Goal: Find specific fact: Find specific page/section

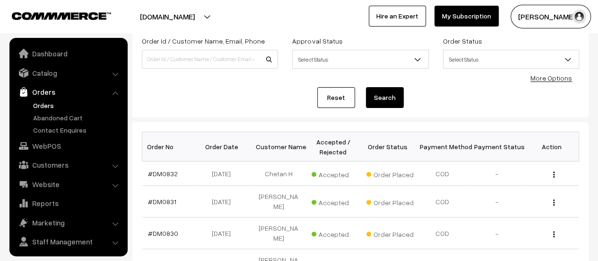
scroll to position [22, 0]
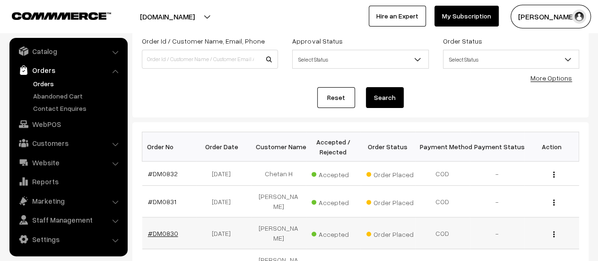
click at [162, 229] on link "#DM0830" at bounding box center [163, 233] width 30 height 8
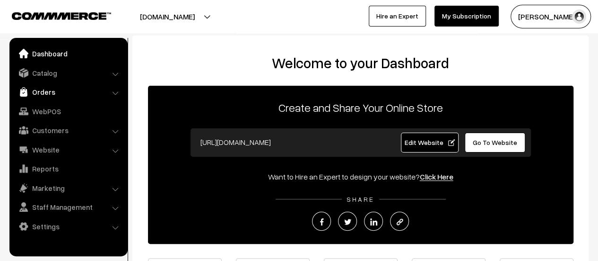
click at [41, 90] on link "Orders" at bounding box center [68, 91] width 113 height 17
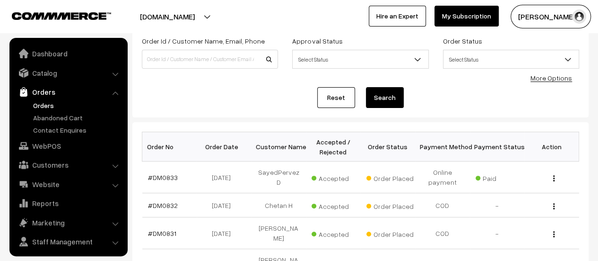
scroll to position [22, 0]
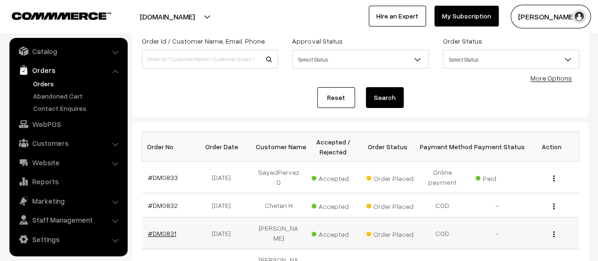
click at [166, 229] on link "#DM0831" at bounding box center [162, 233] width 28 height 8
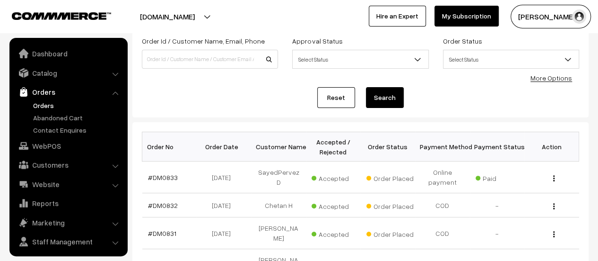
scroll to position [22, 0]
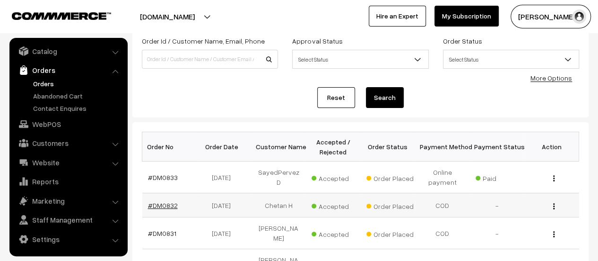
click at [166, 204] on link "#DM0832" at bounding box center [163, 205] width 30 height 8
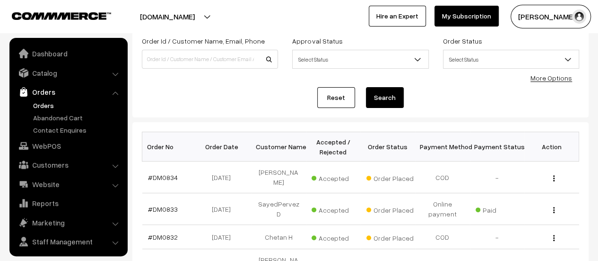
scroll to position [22, 0]
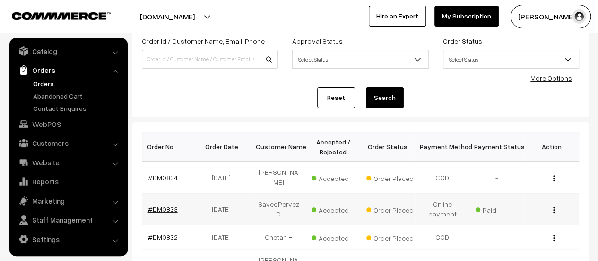
click at [164, 205] on link "#DM0833" at bounding box center [163, 209] width 30 height 8
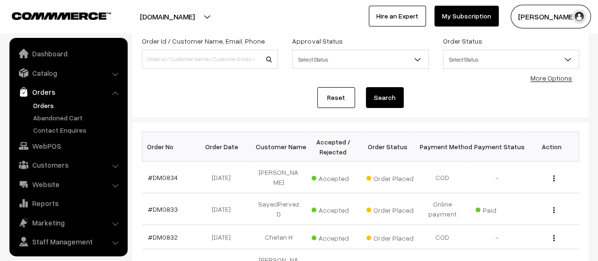
scroll to position [22, 0]
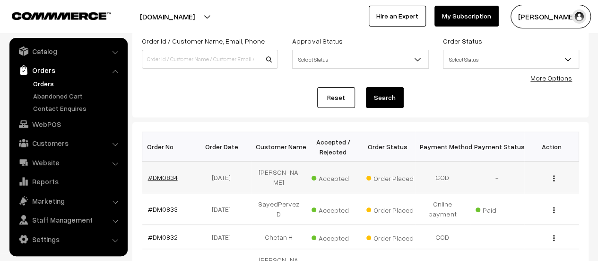
click at [166, 173] on link "#DM0834" at bounding box center [163, 177] width 30 height 8
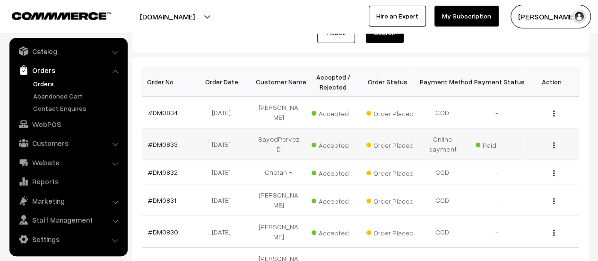
scroll to position [126, 0]
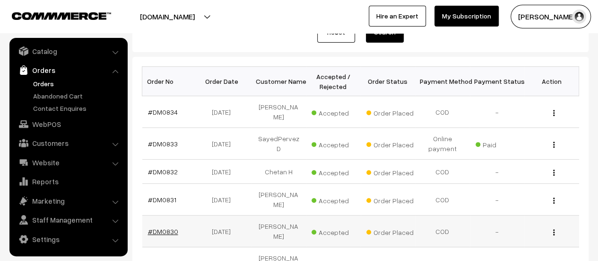
click at [150, 227] on link "#DM0830" at bounding box center [163, 231] width 30 height 8
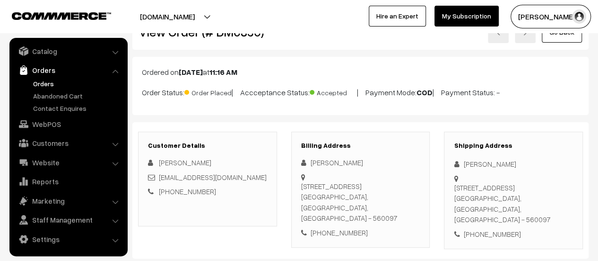
scroll to position [31, 0]
drag, startPoint x: 301, startPoint y: 183, endPoint x: 416, endPoint y: 207, distance: 117.8
click at [416, 207] on div "#2112, Priestige Willow Tree, Tower 2, 11th Floor, Vidyaranyapura, BENGALURU BE…" at bounding box center [360, 201] width 119 height 43
copy div "#2112, Priestige Willow Tree, Tower 2, 11th Floor, Vidyaranyapura, BENGALURU BE…"
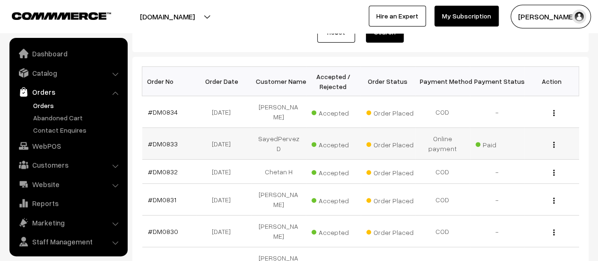
scroll to position [22, 0]
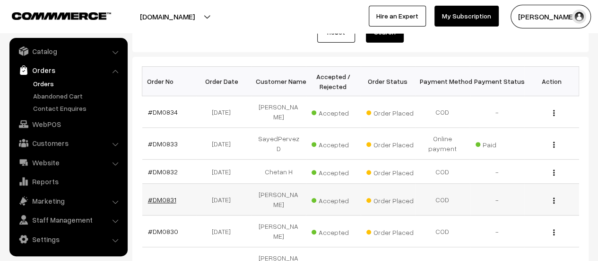
click at [165, 195] on link "#DM0831" at bounding box center [162, 199] width 28 height 8
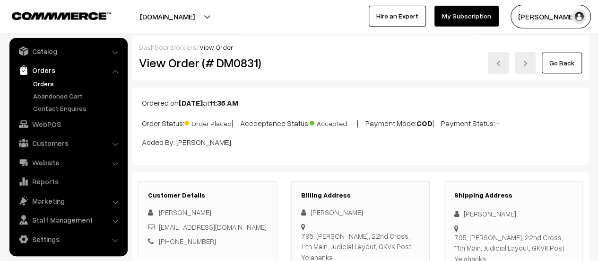
scroll to position [78, 0]
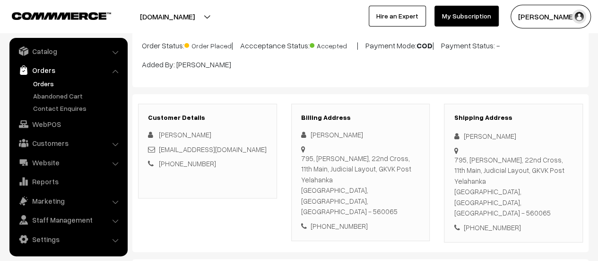
drag, startPoint x: 303, startPoint y: 156, endPoint x: 322, endPoint y: 169, distance: 23.1
click at [322, 169] on div "795, Shri Raghavendra, 22nd Cross, 11th Main, Judicial Layout, GKVK Post Yelaha…" at bounding box center [360, 185] width 119 height 64
click at [287, 160] on div "Billing Address Akash Katti 795, Shri Raghavendra, 22nd Cross, 11th Main, Judic…" at bounding box center [360, 173] width 153 height 139
drag, startPoint x: 301, startPoint y: 156, endPoint x: 413, endPoint y: 189, distance: 117.3
click at [413, 189] on div "795, Shri Raghavendra, 22nd Cross, 11th Main, Judicial Layout, GKVK Post Yelaha…" at bounding box center [360, 185] width 119 height 64
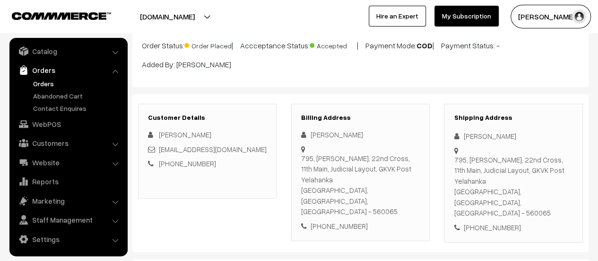
copy div "795, Shri Raghavendra, 22nd Cross, 11th Main, Judicial Layout, GKVK Post Yelaha…"
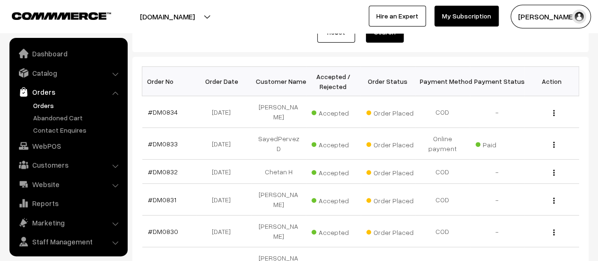
scroll to position [22, 0]
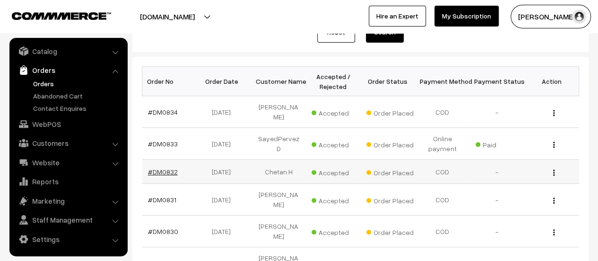
click at [164, 167] on link "#DM0832" at bounding box center [163, 171] width 30 height 8
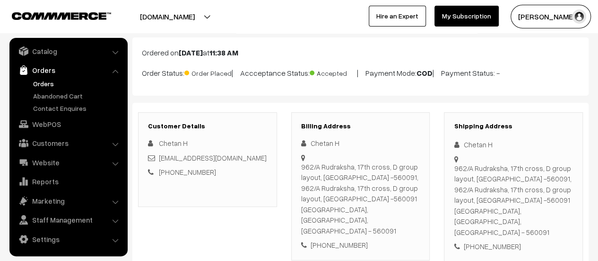
scroll to position [57, 0]
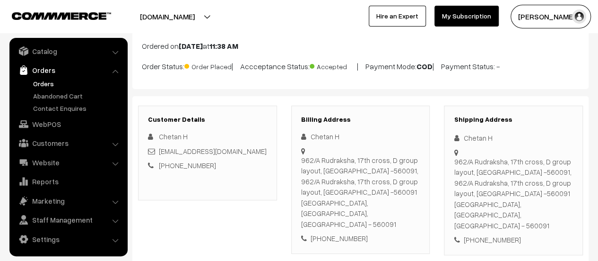
drag, startPoint x: 301, startPoint y: 159, endPoint x: 411, endPoint y: 220, distance: 126.2
click at [411, 220] on div "962/A Rudraksha, 17th cross, D group layout, Srigandakaval, Nagarbhavi, bangalo…" at bounding box center [360, 192] width 119 height 75
copy div "962/A Rudraksha, 17th cross, D group layout, Srigandakaval, Nagarbhavi, bangalo…"
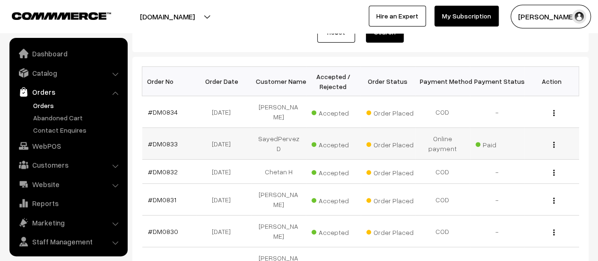
scroll to position [22, 0]
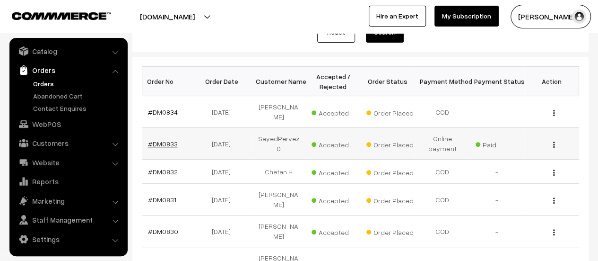
click at [169, 140] on link "#DM0833" at bounding box center [163, 144] width 30 height 8
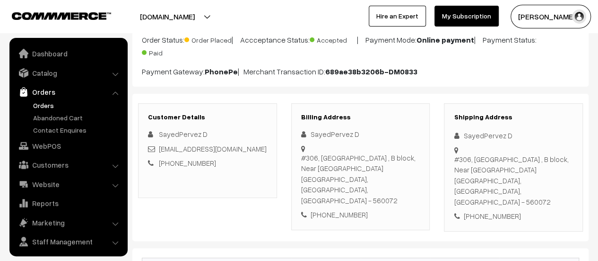
scroll to position [22, 0]
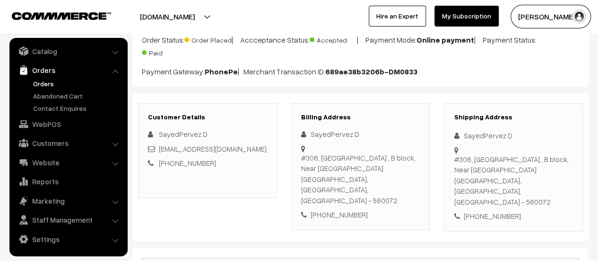
drag, startPoint x: 303, startPoint y: 156, endPoint x: 419, endPoint y: 185, distance: 119.6
click at [419, 185] on div "#306, pallava terrace apartments , B block, Near Yediur lake jayanagar 6th bloc…" at bounding box center [360, 178] width 119 height 53
copy div "#306, pallava terrace apartments , B block, Near Yediur lake jayanagar 6th bloc…"
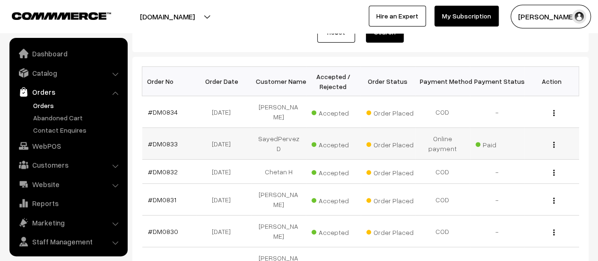
scroll to position [22, 0]
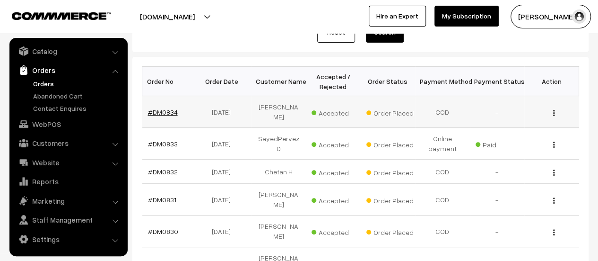
click at [170, 108] on link "#DM0834" at bounding box center [163, 112] width 30 height 8
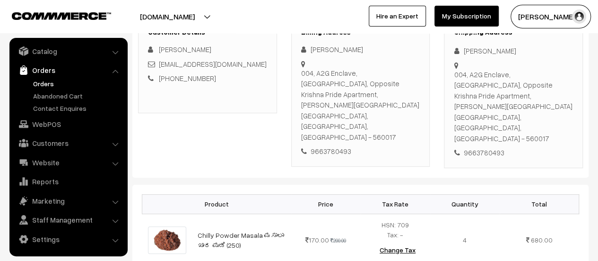
scroll to position [162, 0]
drag, startPoint x: 303, startPoint y: 70, endPoint x: 358, endPoint y: 98, distance: 60.9
click at [358, 98] on div "[STREET_ADDRESS][PERSON_NAME]" at bounding box center [360, 106] width 119 height 75
click at [277, 97] on div "Customer Details [PERSON_NAME] [EMAIL_ADDRESS][DOMAIN_NAME] [PHONE_NUMBER]" at bounding box center [207, 66] width 139 height 95
drag, startPoint x: 301, startPoint y: 70, endPoint x: 411, endPoint y: 103, distance: 114.5
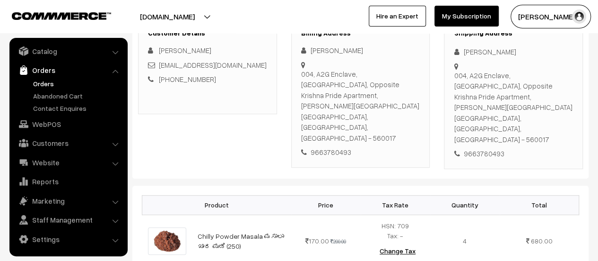
click at [411, 103] on div "[STREET_ADDRESS][PERSON_NAME]" at bounding box center [360, 106] width 119 height 75
copy div "[STREET_ADDRESS][PERSON_NAME]"
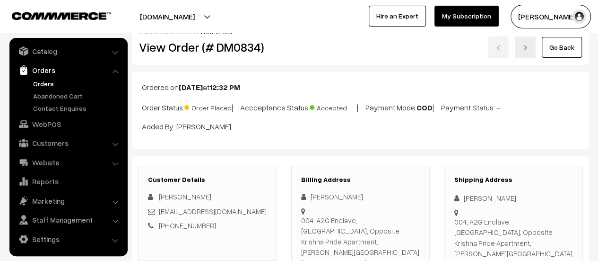
scroll to position [0, 0]
